Goal: Share content

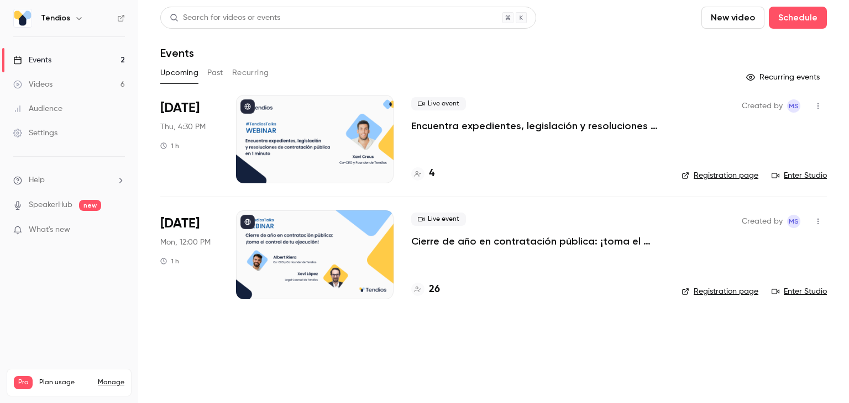
click at [473, 127] on p "Encuentra expedientes, legislación y resoluciones de contratación pública en 1 …" at bounding box center [537, 125] width 253 height 13
click at [427, 123] on p "Encuentra expedientes, legislación y resoluciones de contratación pública en 1 …" at bounding box center [537, 125] width 253 height 13
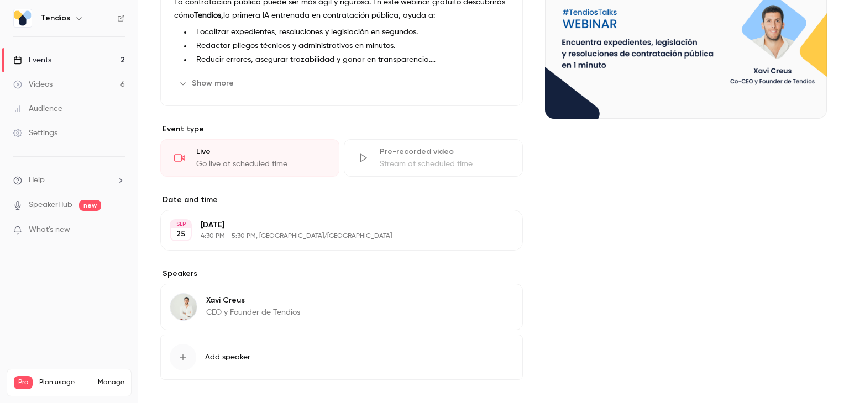
scroll to position [166, 0]
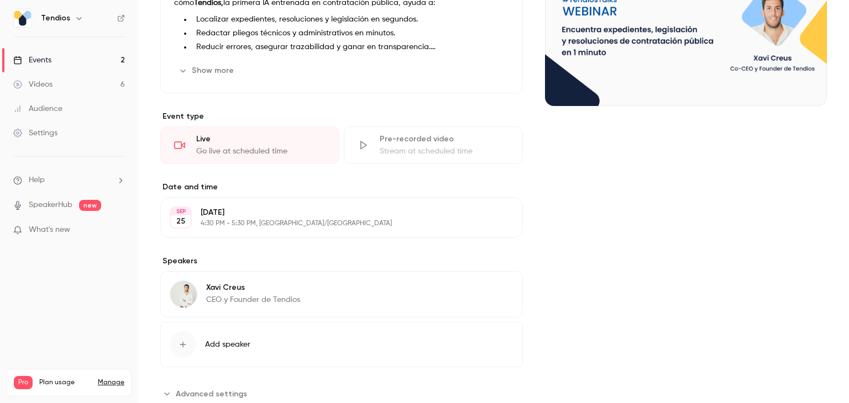
click at [494, 223] on button "Edit" at bounding box center [493, 218] width 40 height 18
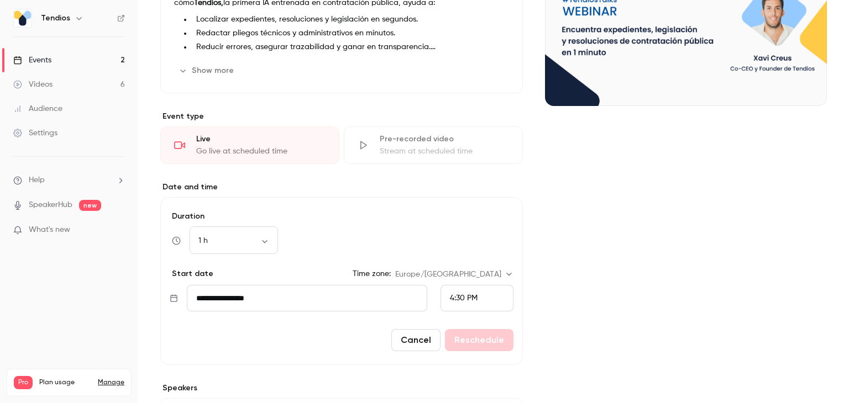
click at [596, 269] on div "Cover image" at bounding box center [686, 232] width 282 height 596
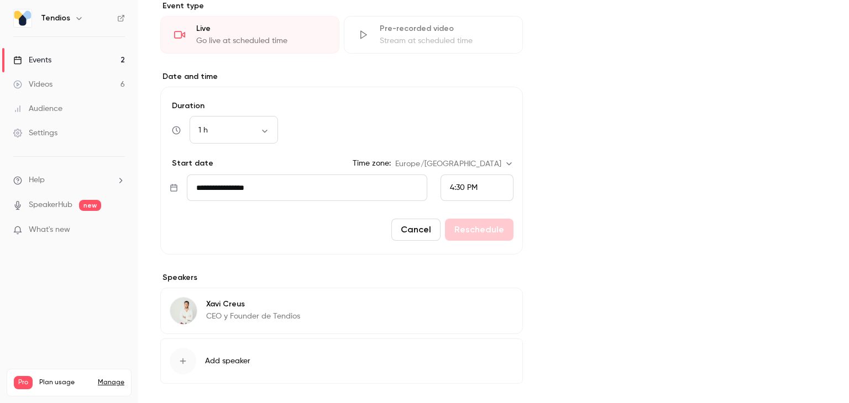
click at [416, 230] on button "Cancel" at bounding box center [415, 230] width 49 height 22
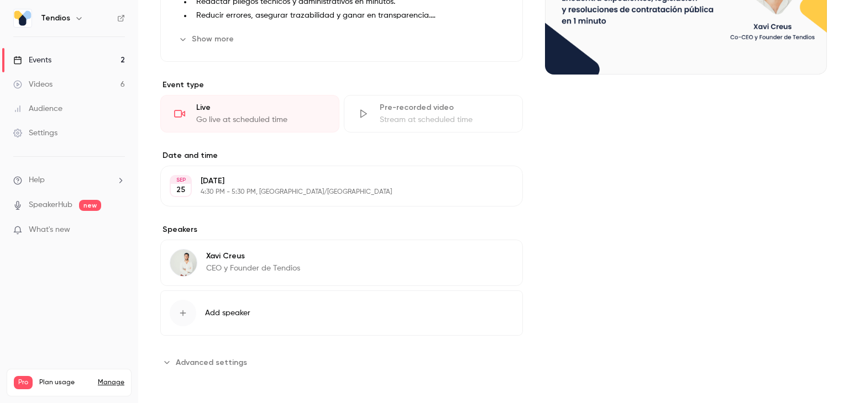
scroll to position [0, 0]
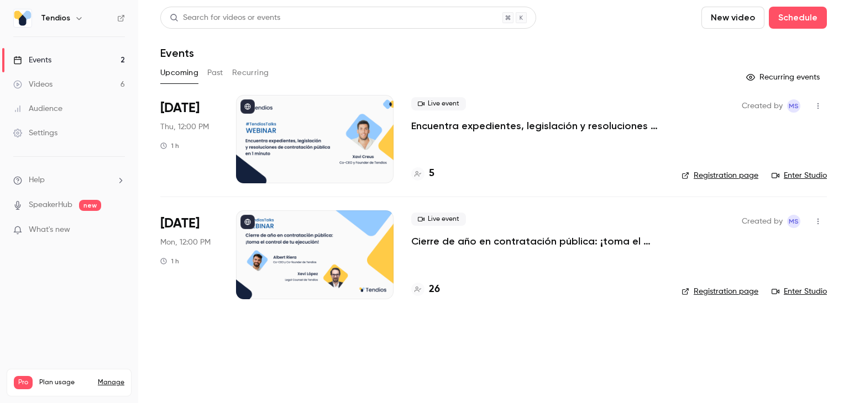
click at [211, 72] on button "Past" at bounding box center [215, 73] width 16 height 18
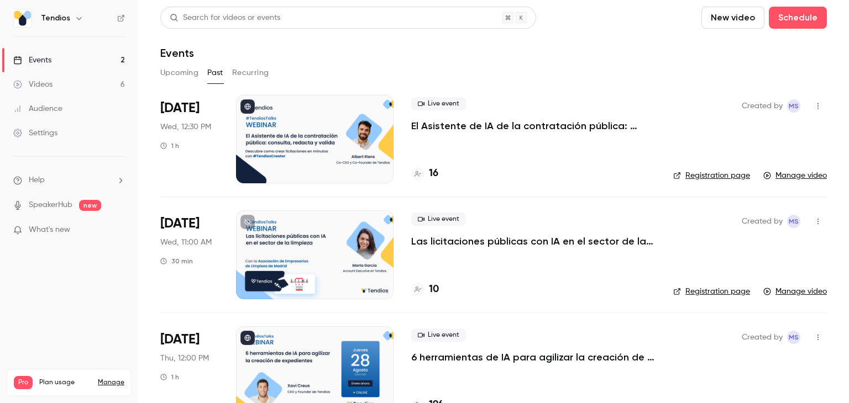
click at [436, 125] on p "El Asistente de IA de la contratación pública: consulta, redacta y valida." at bounding box center [533, 125] width 244 height 13
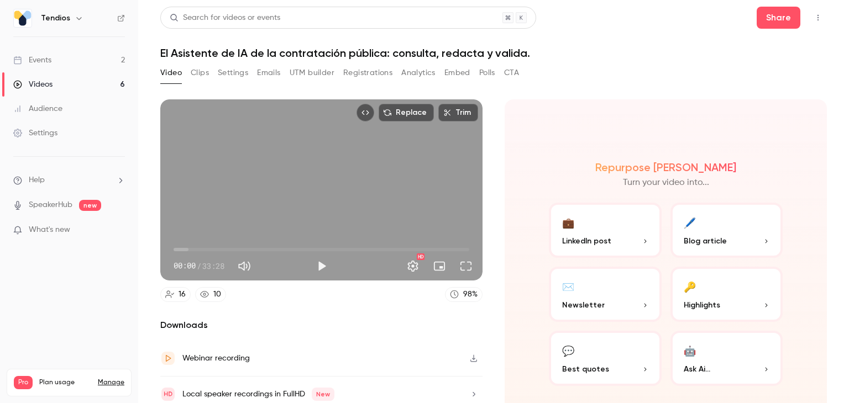
click at [814, 16] on icon "Top Bar Actions" at bounding box center [818, 18] width 9 height 8
click at [632, 72] on div at bounding box center [424, 201] width 849 height 403
click at [771, 19] on button "Share" at bounding box center [779, 18] width 44 height 22
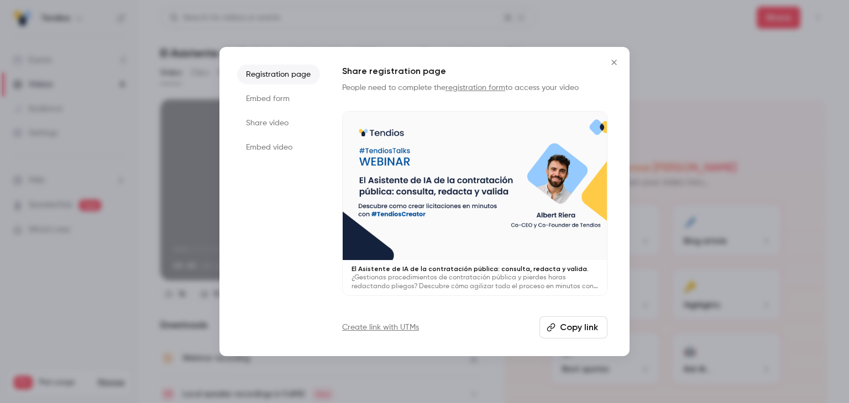
click at [265, 122] on li "Share video" at bounding box center [278, 123] width 83 height 20
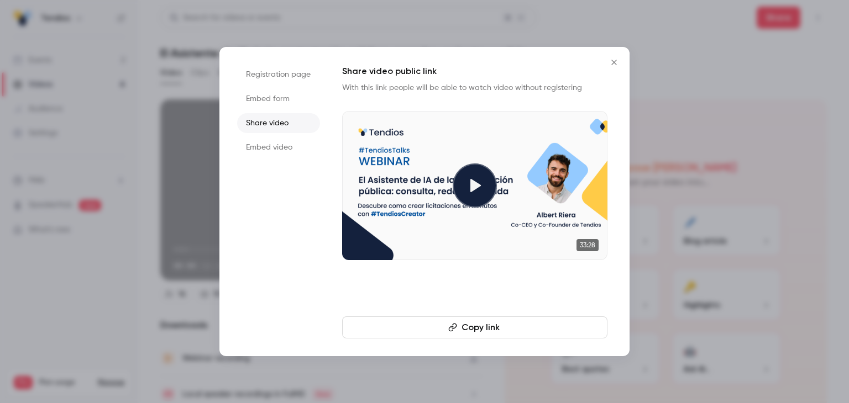
click at [462, 327] on button "Copy link" at bounding box center [474, 328] width 265 height 22
click at [614, 66] on icon "Close" at bounding box center [613, 62] width 13 height 9
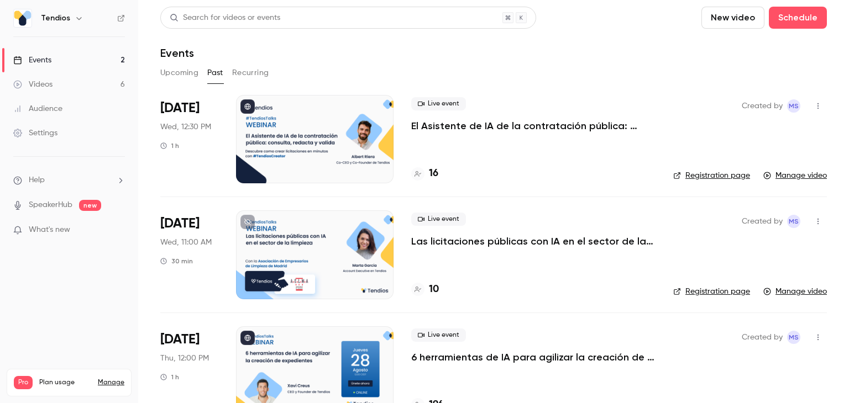
click at [187, 71] on button "Upcoming" at bounding box center [179, 73] width 38 height 18
